Goal: Task Accomplishment & Management: Manage account settings

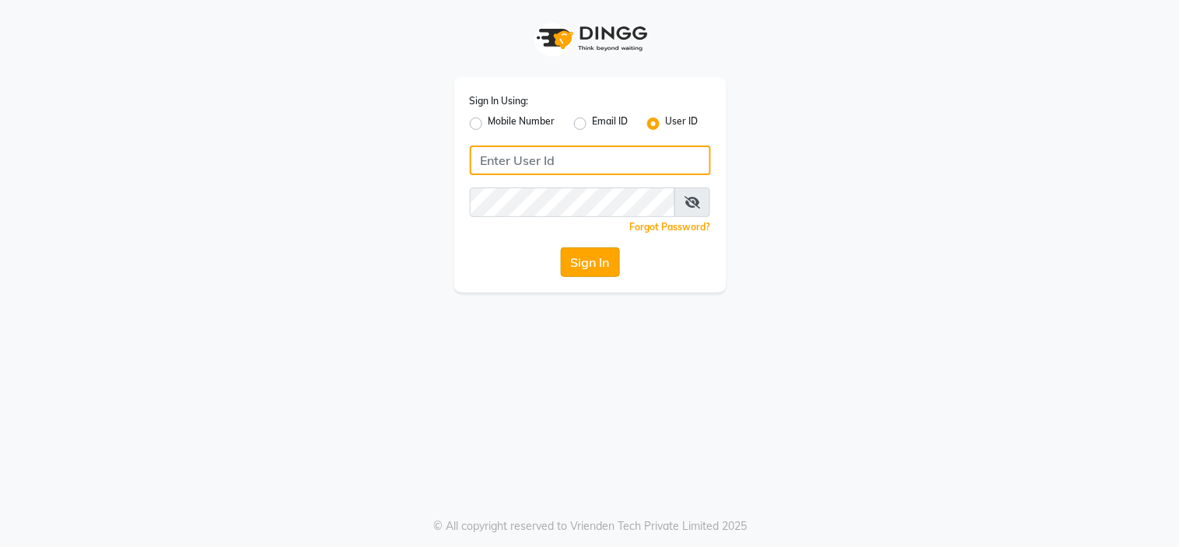
type input "richbit123"
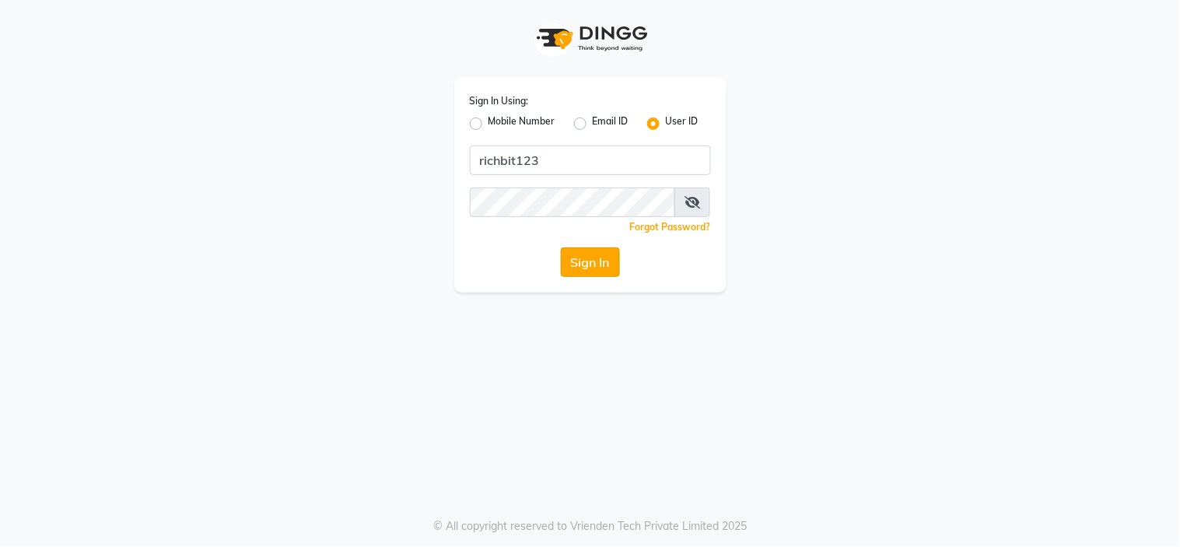
click at [592, 263] on button "Sign In" at bounding box center [590, 262] width 59 height 30
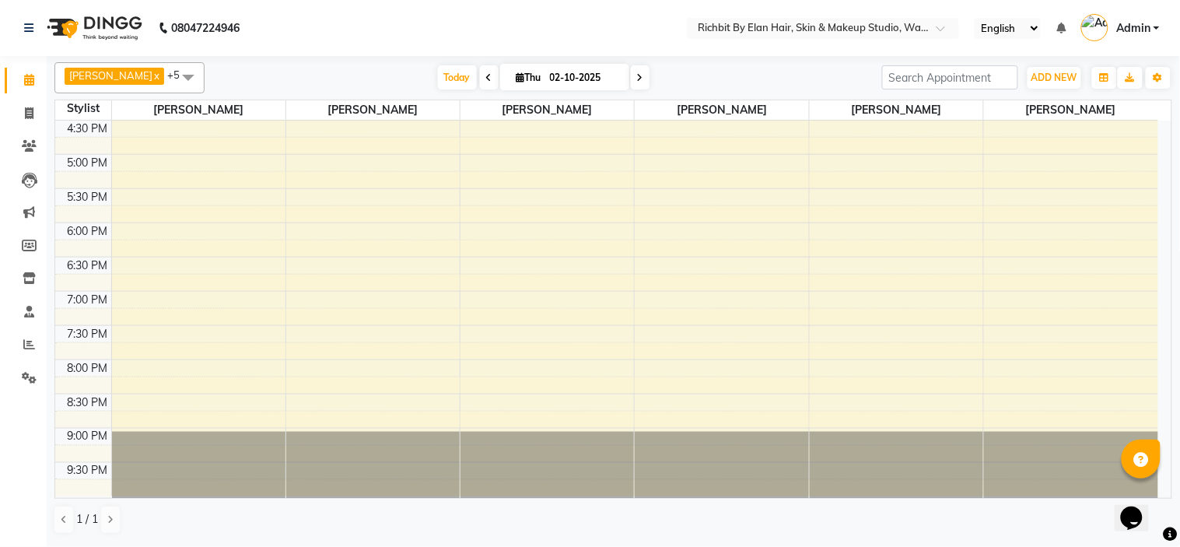
scroll to position [447, 0]
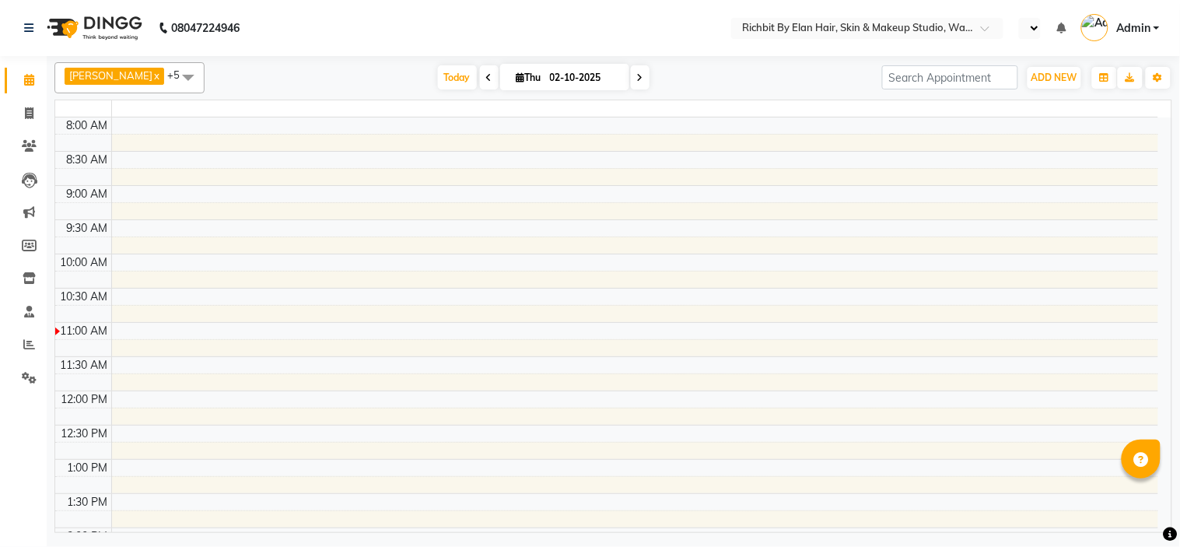
select select "en"
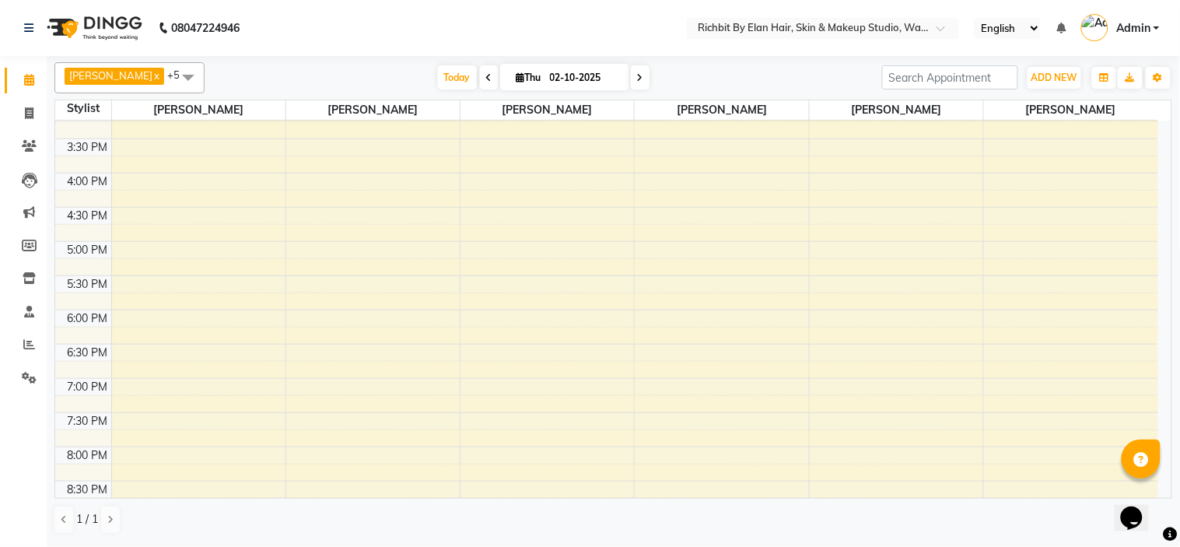
scroll to position [345, 0]
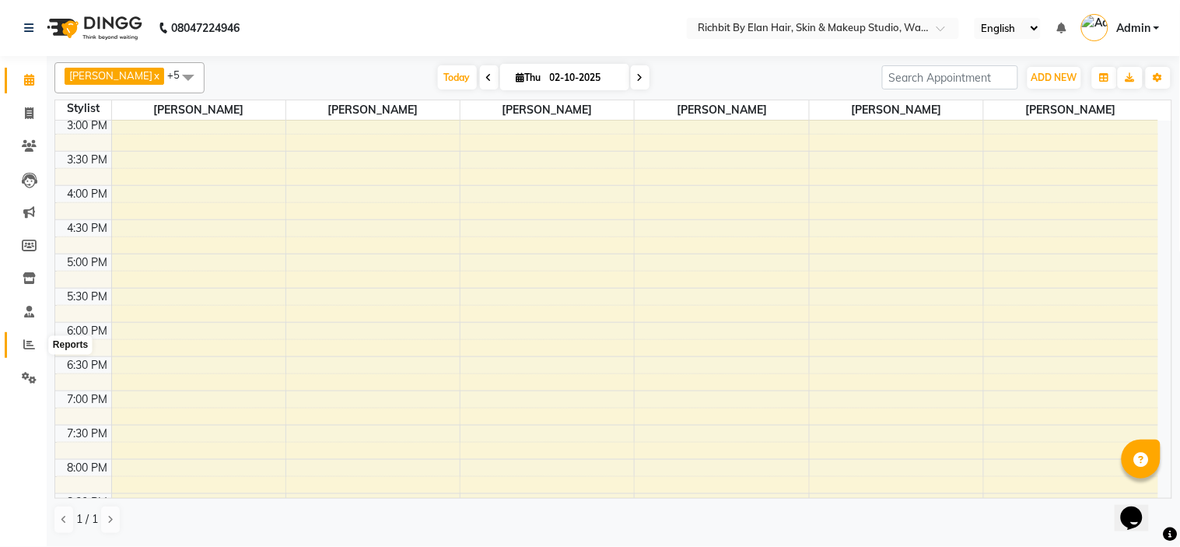
click at [26, 342] on icon at bounding box center [29, 344] width 12 height 12
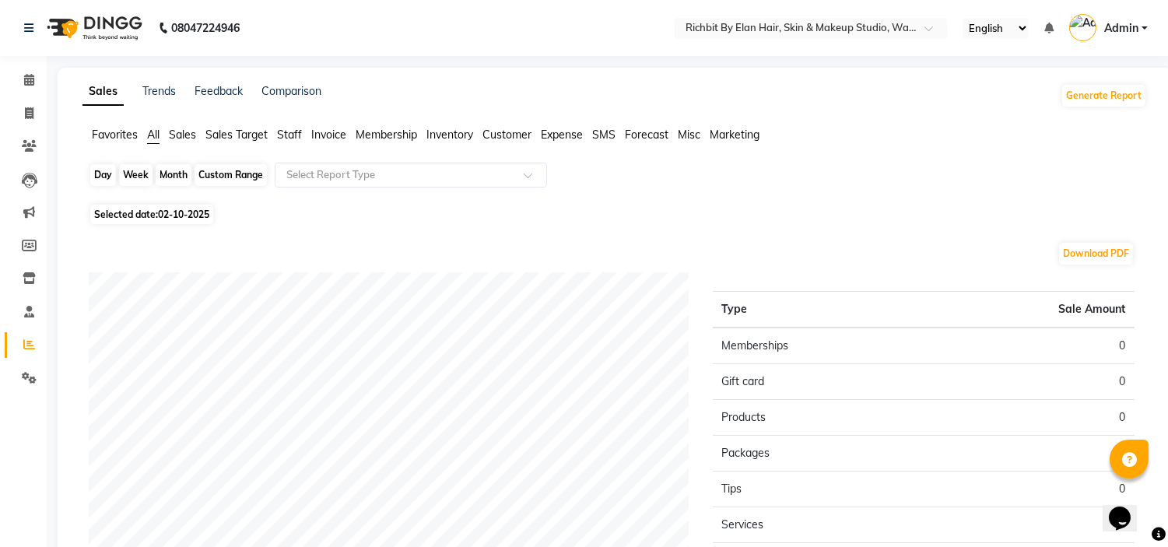
click at [114, 177] on div "Day" at bounding box center [103, 175] width 26 height 22
select select "10"
select select "2025"
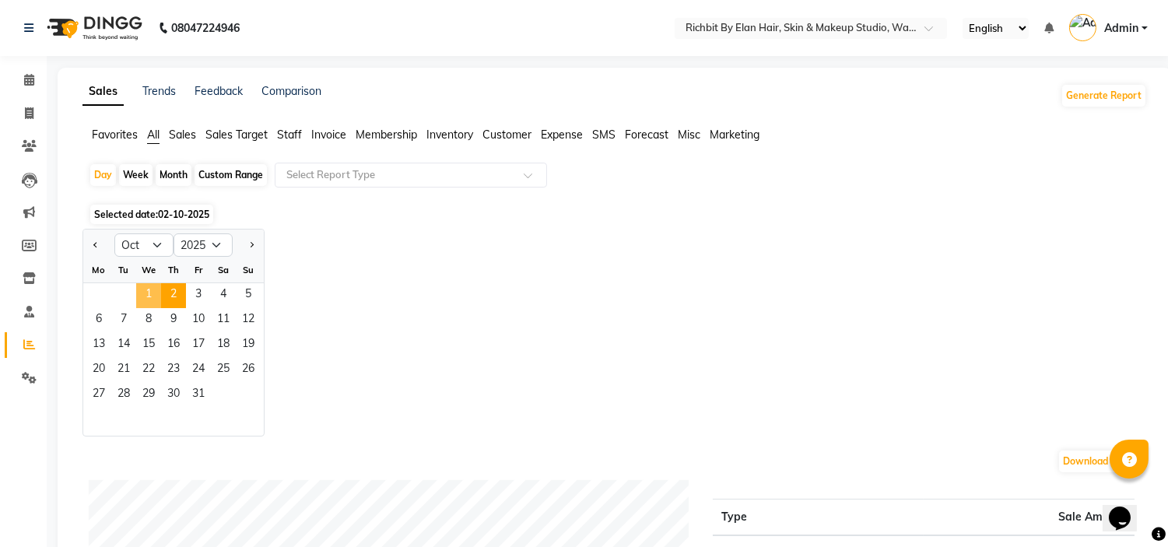
click at [149, 291] on span "1" at bounding box center [148, 295] width 25 height 25
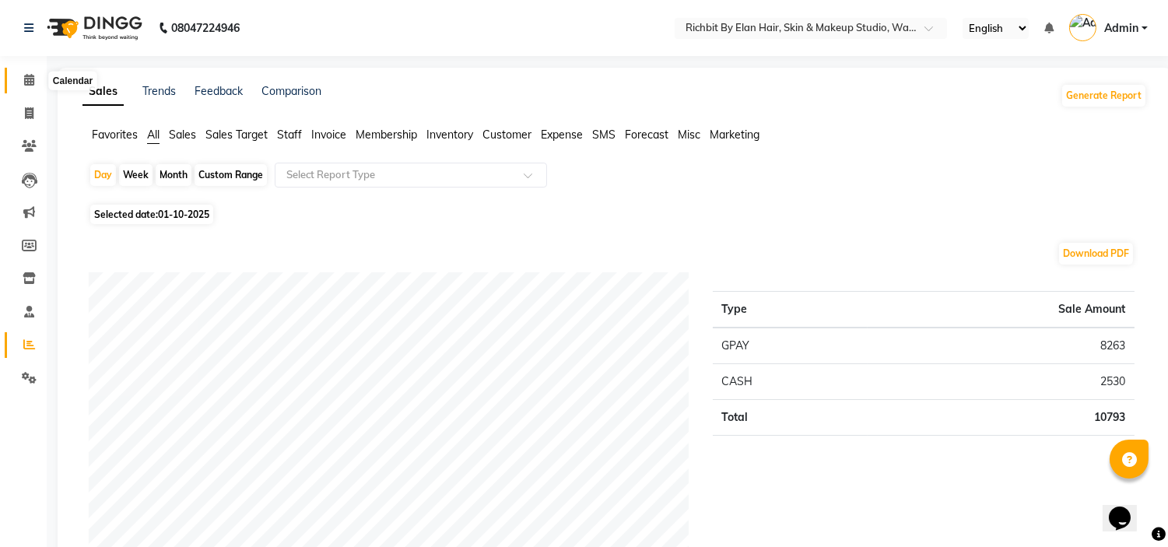
click at [24, 79] on icon at bounding box center [29, 80] width 10 height 12
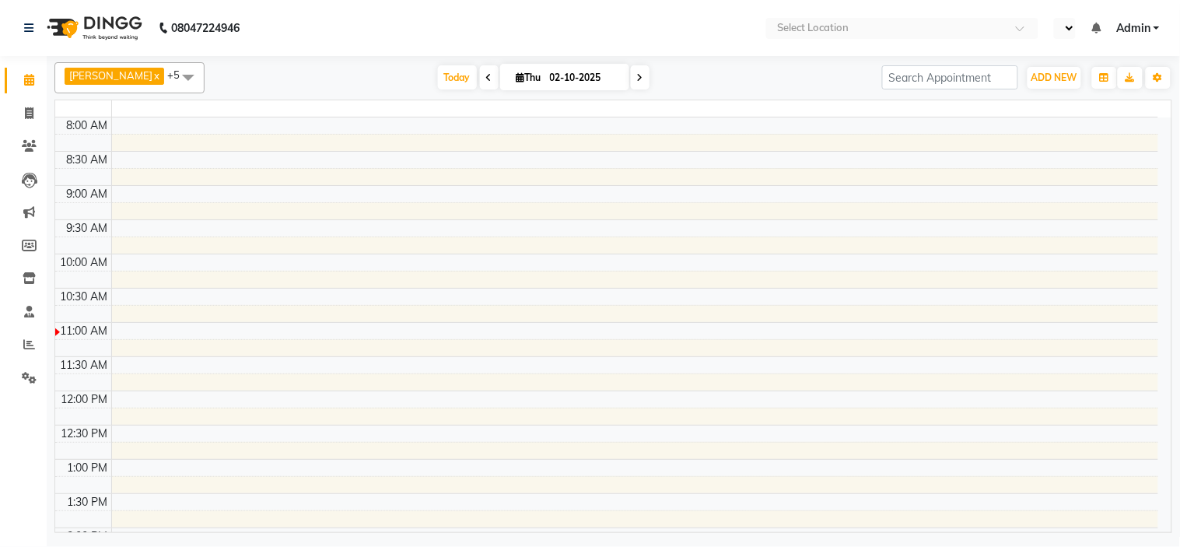
select select "en"
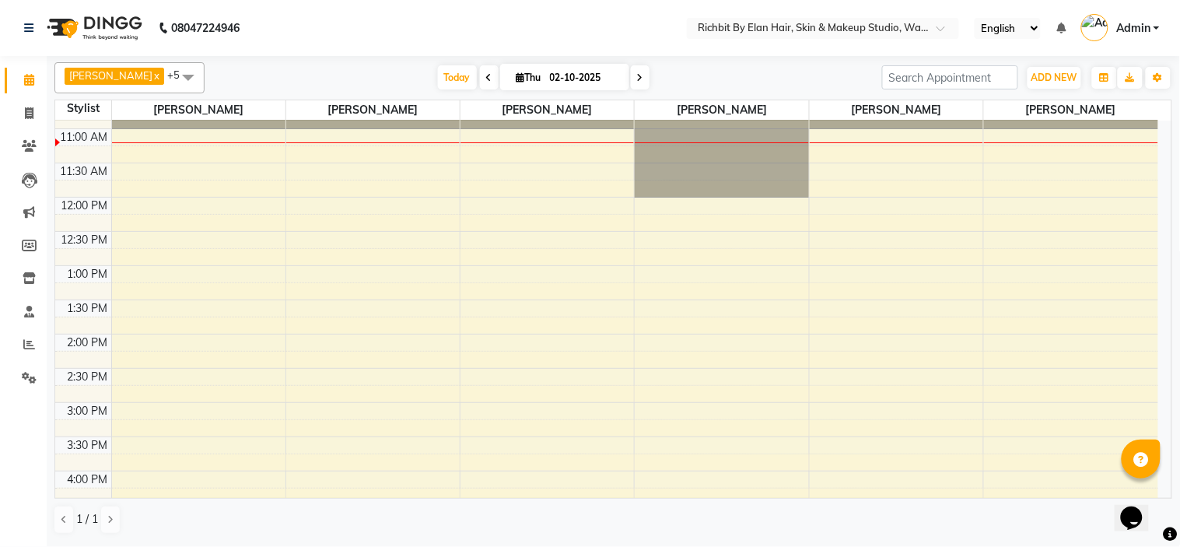
scroll to position [86, 0]
